Goal: Information Seeking & Learning: Learn about a topic

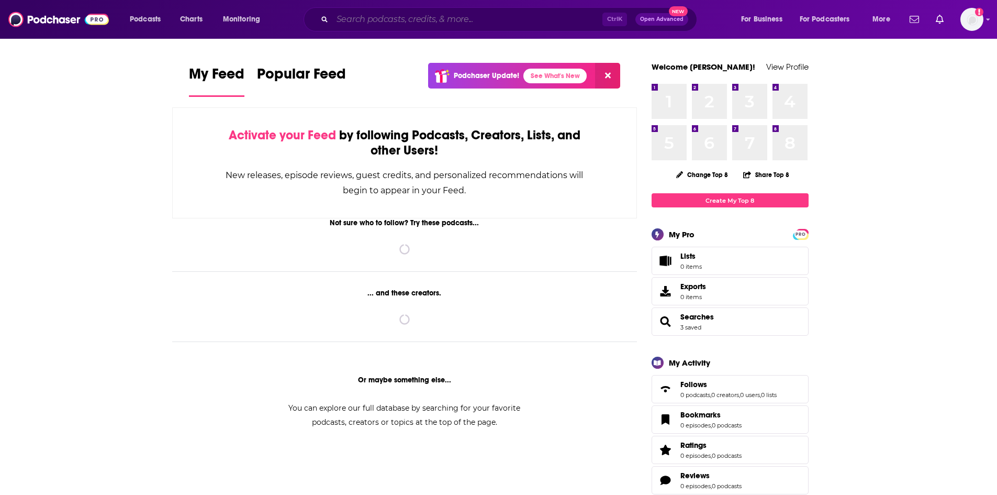
click at [465, 21] on input "Search podcasts, credits, & more..." at bounding box center [467, 19] width 270 height 17
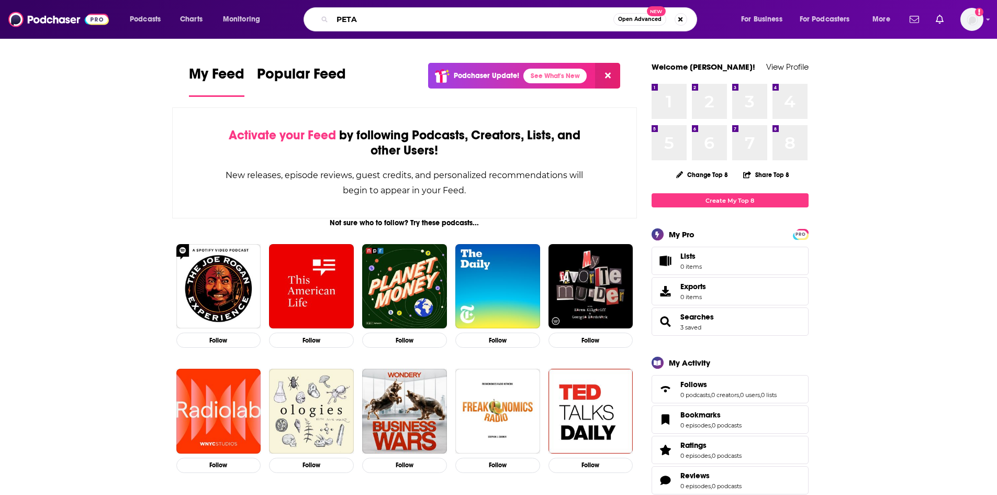
type input "PETA"
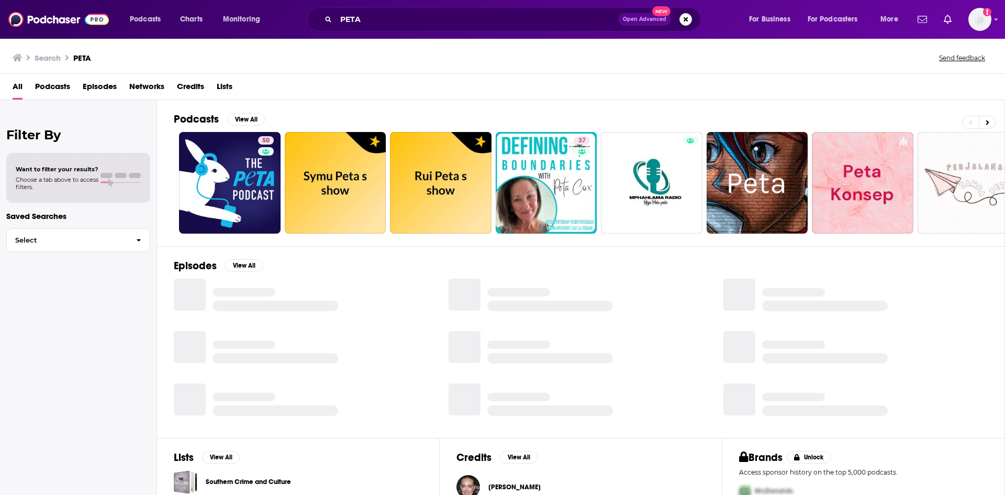
click at [101, 90] on span "Episodes" at bounding box center [100, 88] width 34 height 21
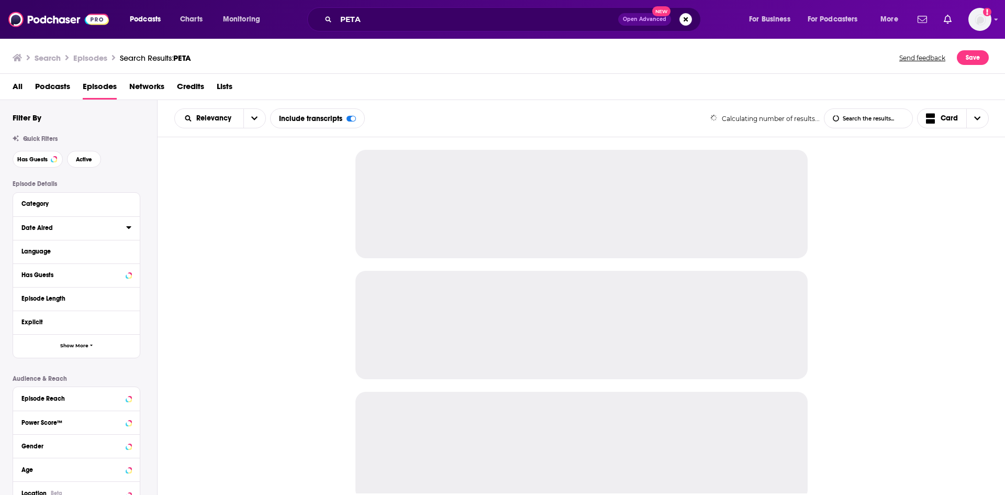
click at [129, 227] on icon at bounding box center [128, 227] width 5 height 3
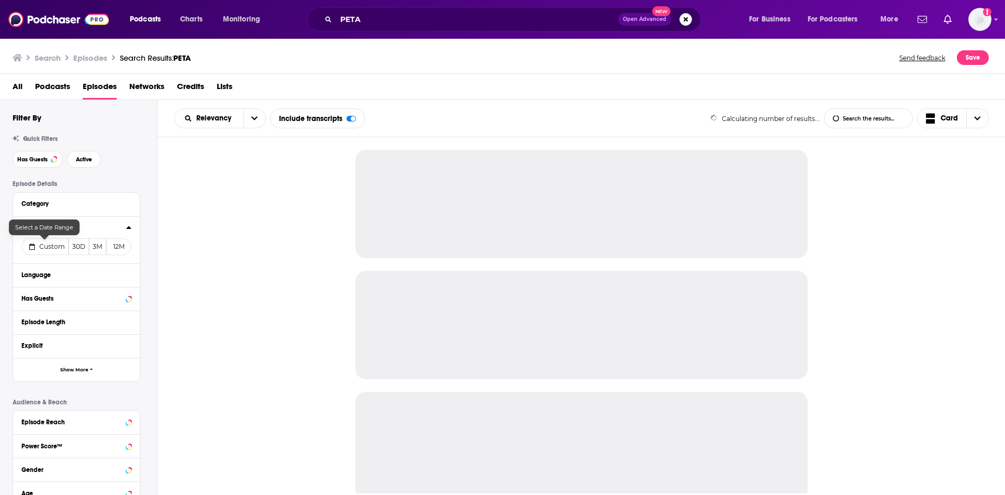
click at [37, 244] on button "Custom" at bounding box center [44, 246] width 47 height 17
select select "7"
select select "2025"
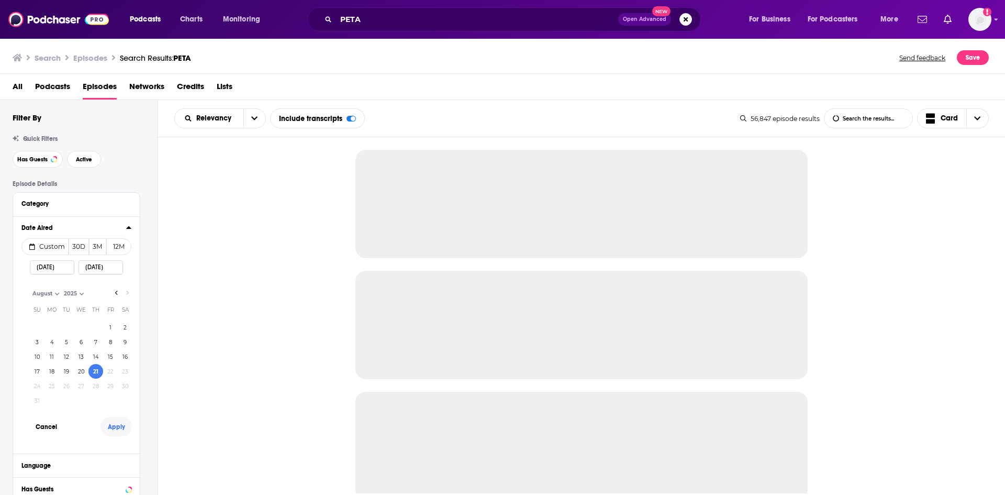
click at [117, 431] on button "Apply" at bounding box center [115, 426] width 31 height 19
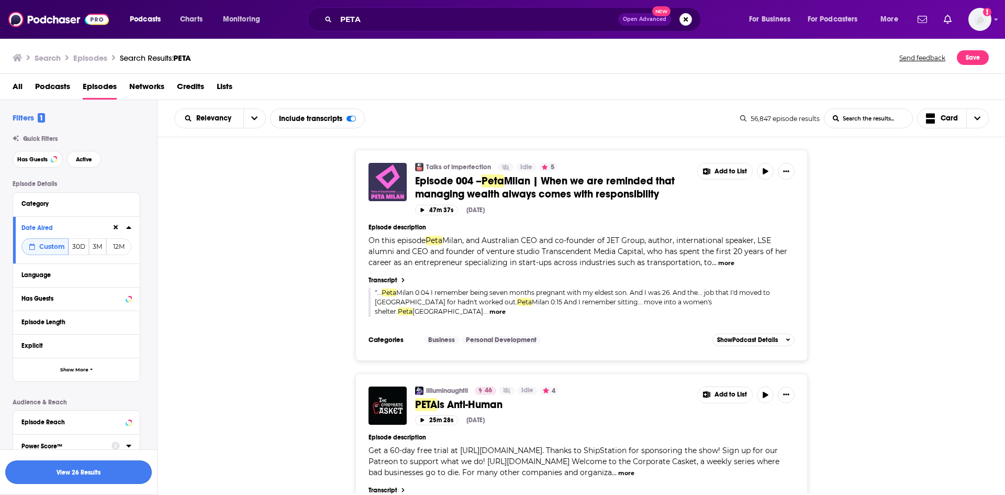
click at [119, 474] on button "View 26 Results" at bounding box center [78, 472] width 147 height 24
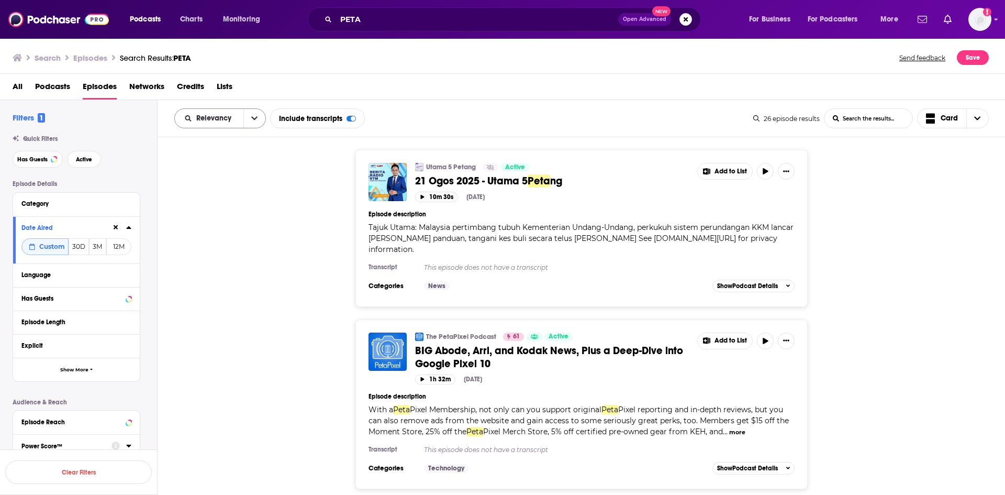
click at [249, 122] on button "open menu" at bounding box center [254, 118] width 22 height 19
click at [237, 211] on div "Power Score" at bounding box center [220, 208] width 92 height 18
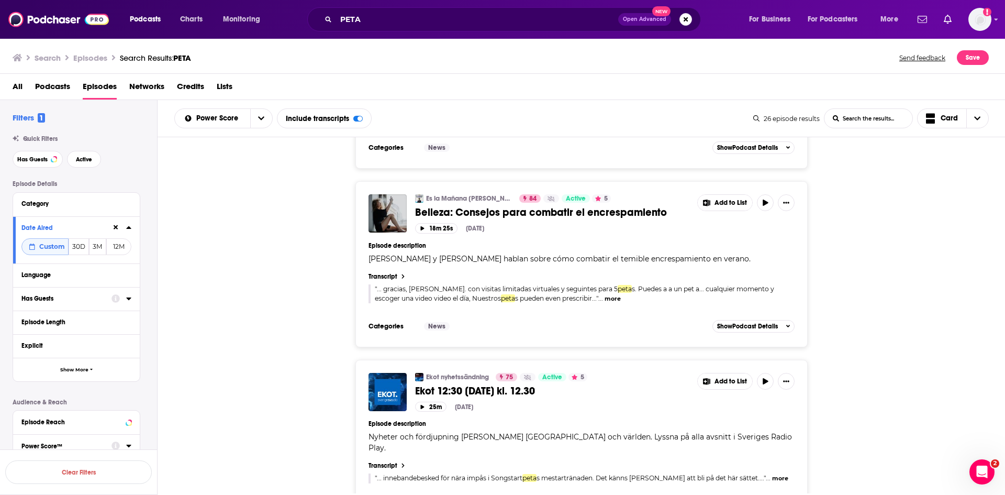
scroll to position [157, 0]
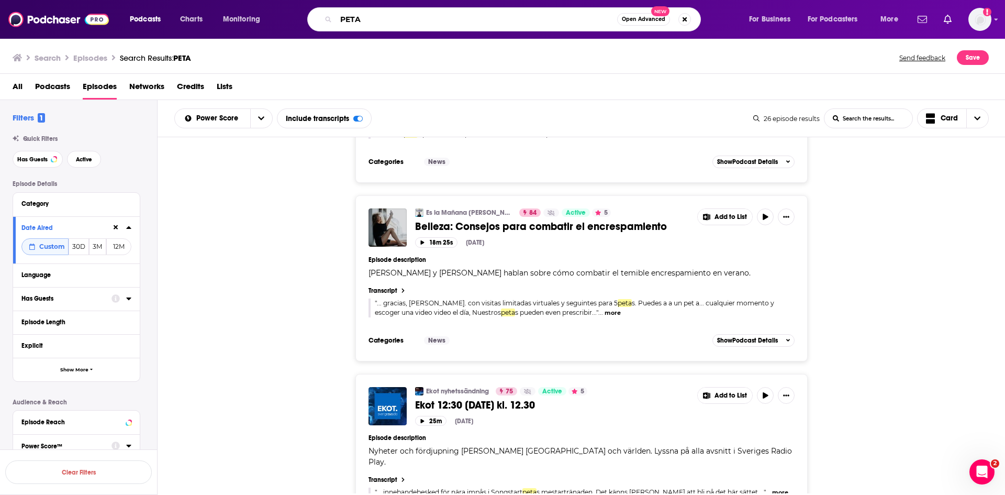
drag, startPoint x: 377, startPoint y: 21, endPoint x: 283, endPoint y: 12, distance: 94.7
click at [283, 13] on div "Podcasts Charts Monitoring PETA Open Advanced New For Business For Podcasters M…" at bounding box center [515, 19] width 786 height 24
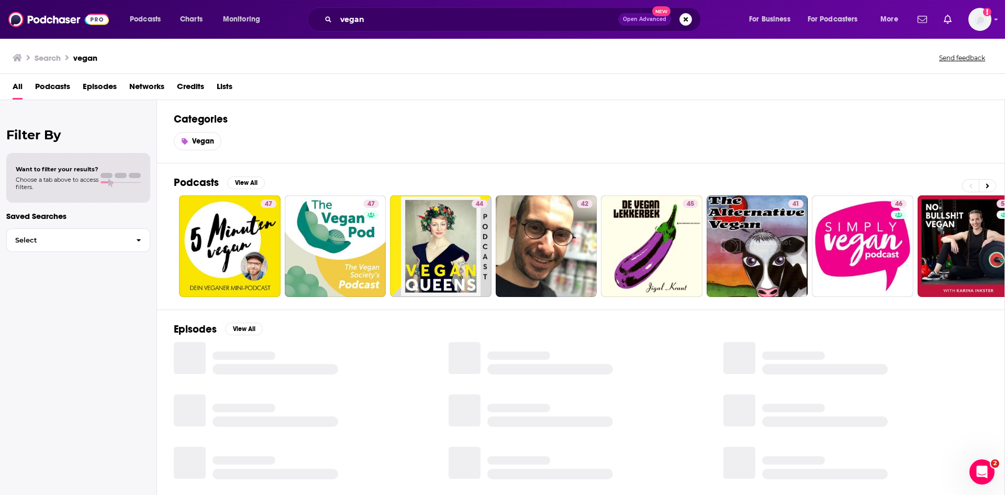
click at [88, 85] on span "Episodes" at bounding box center [100, 88] width 34 height 21
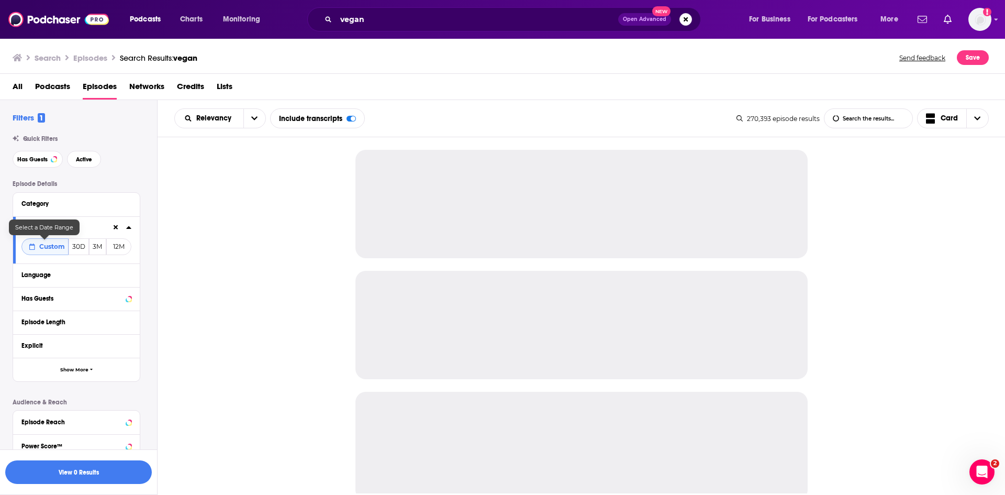
click at [57, 245] on span "Custom" at bounding box center [52, 246] width 26 height 8
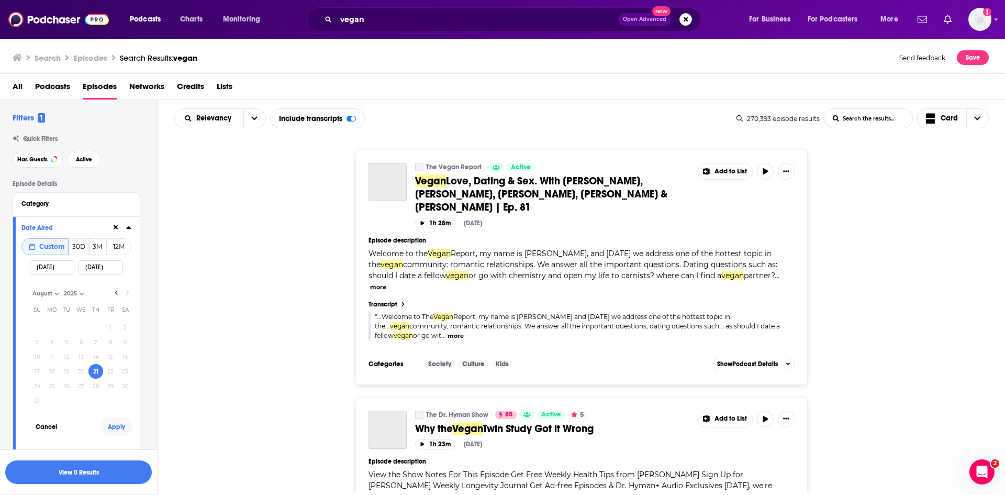
click at [116, 430] on button "Apply" at bounding box center [115, 426] width 31 height 19
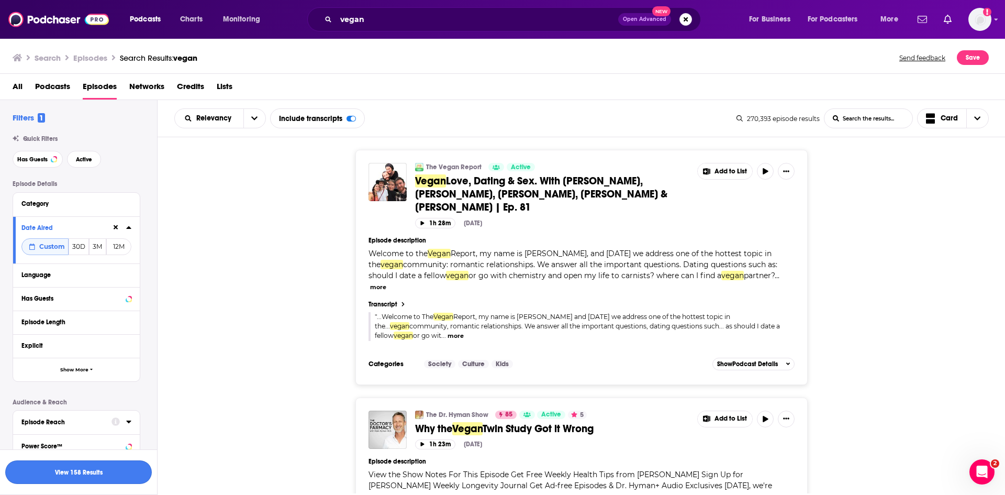
click at [92, 475] on button "View 158 Results" at bounding box center [78, 472] width 147 height 24
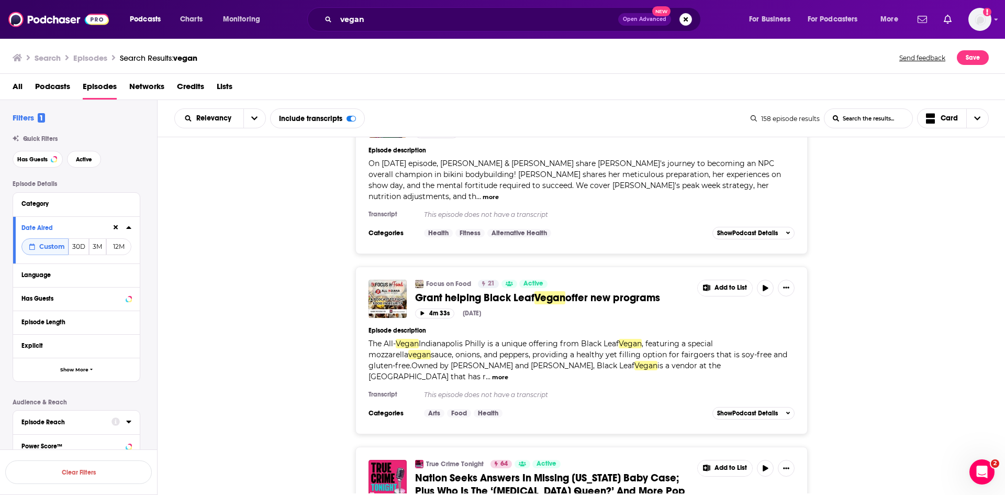
scroll to position [262, 0]
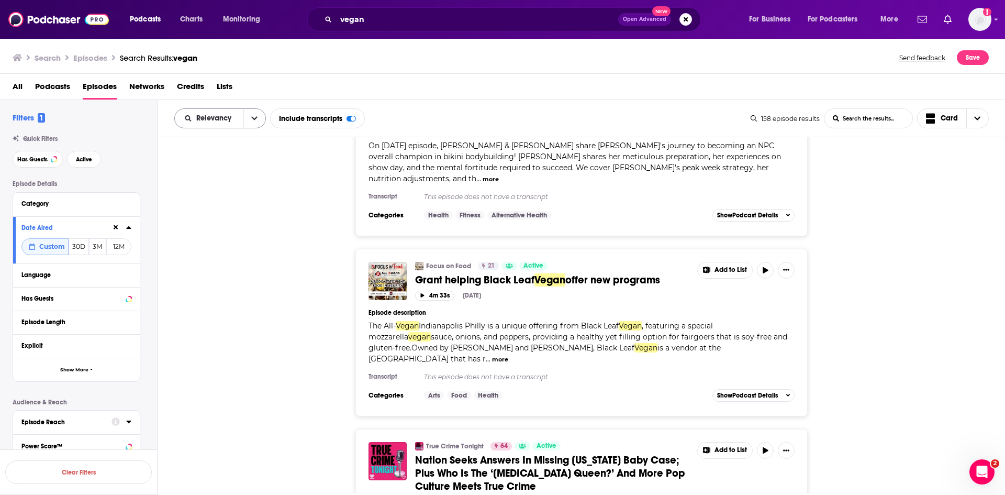
click at [257, 124] on button "open menu" at bounding box center [254, 118] width 22 height 19
click at [232, 210] on span "Power Score" at bounding box center [227, 208] width 62 height 6
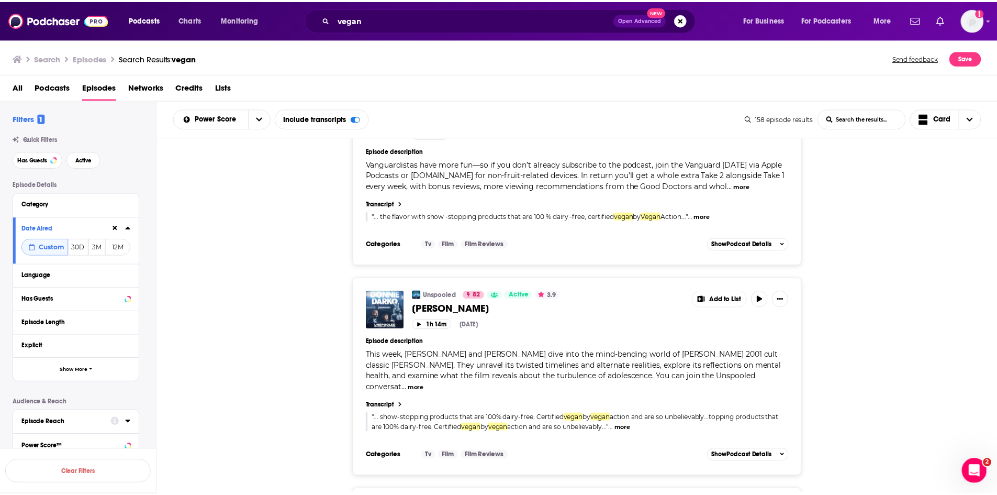
scroll to position [471, 0]
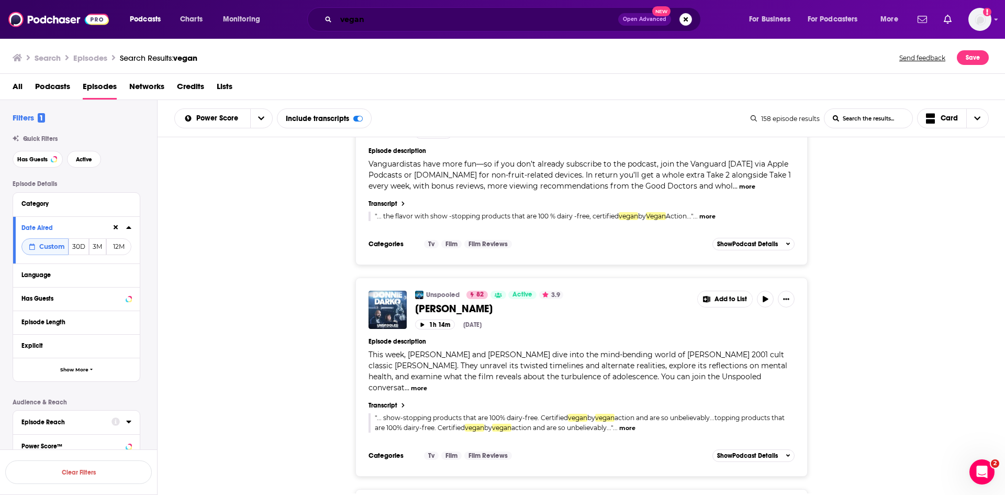
drag, startPoint x: 473, startPoint y: 16, endPoint x: 239, endPoint y: 19, distance: 234.0
click at [239, 20] on div "Podcasts Charts Monitoring vegan Open Advanced New For Business For Podcasters …" at bounding box center [515, 19] width 786 height 24
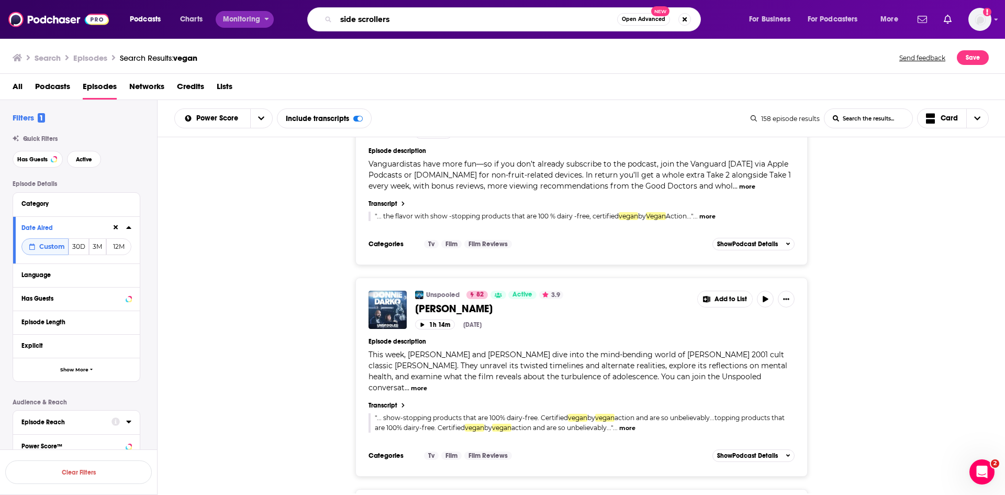
type input "side scrollers"
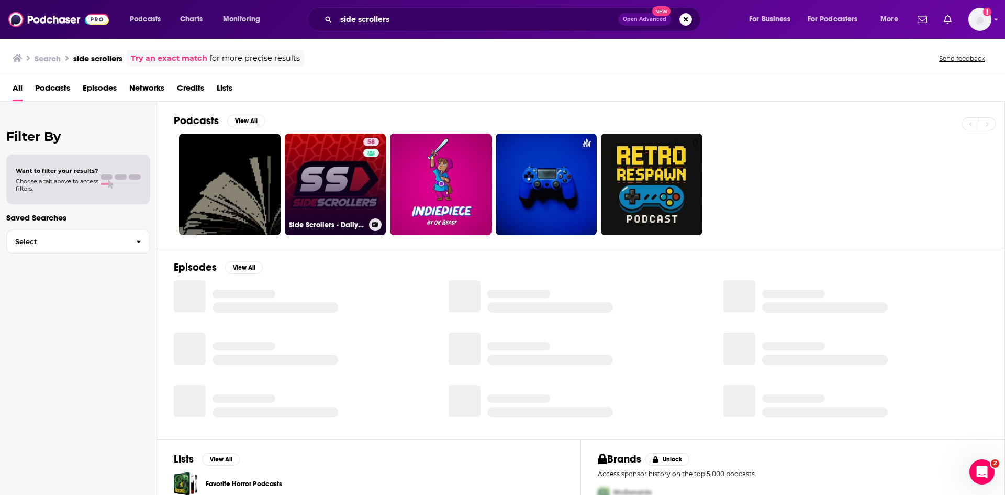
click at [309, 181] on link "58 Side Scrollers - Daily Video Game and Entertainment Podcast" at bounding box center [336, 184] width 102 height 102
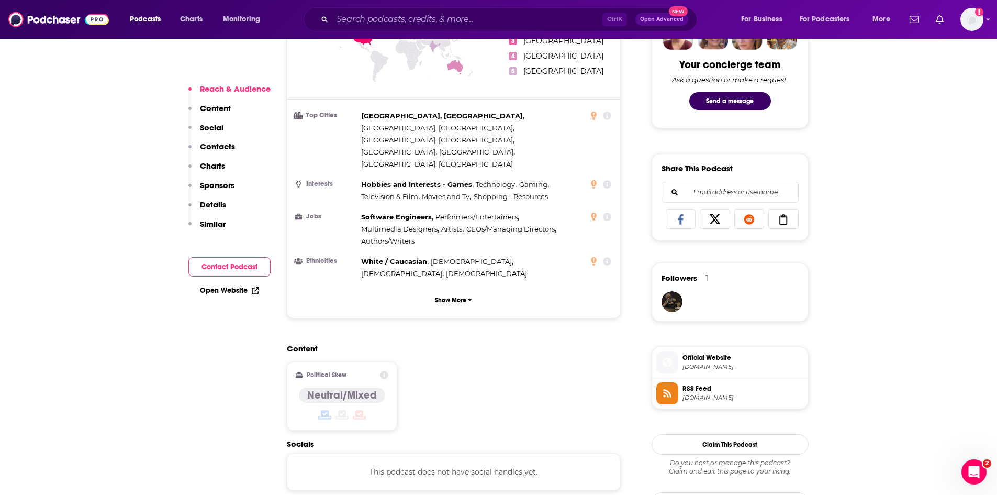
scroll to position [628, 0]
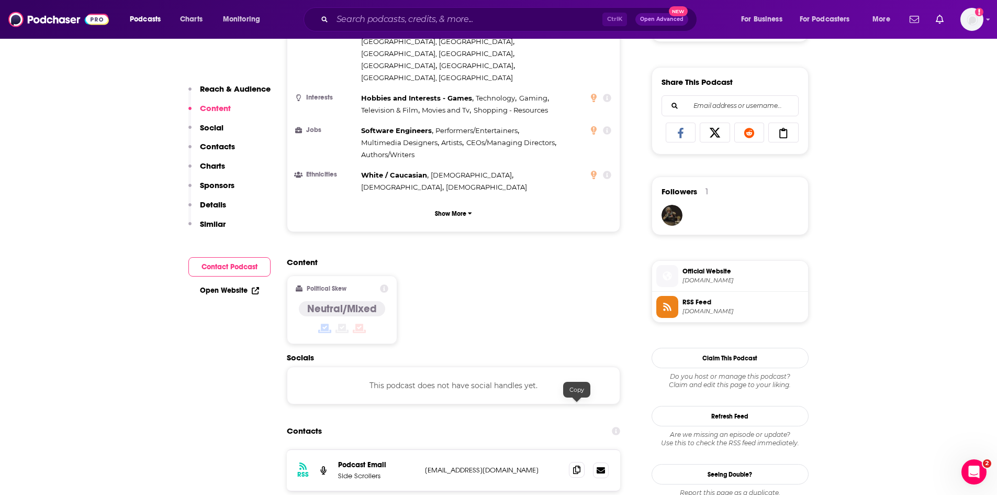
click at [578, 465] on icon at bounding box center [576, 469] width 7 height 8
